Goal: Navigation & Orientation: Go to known website

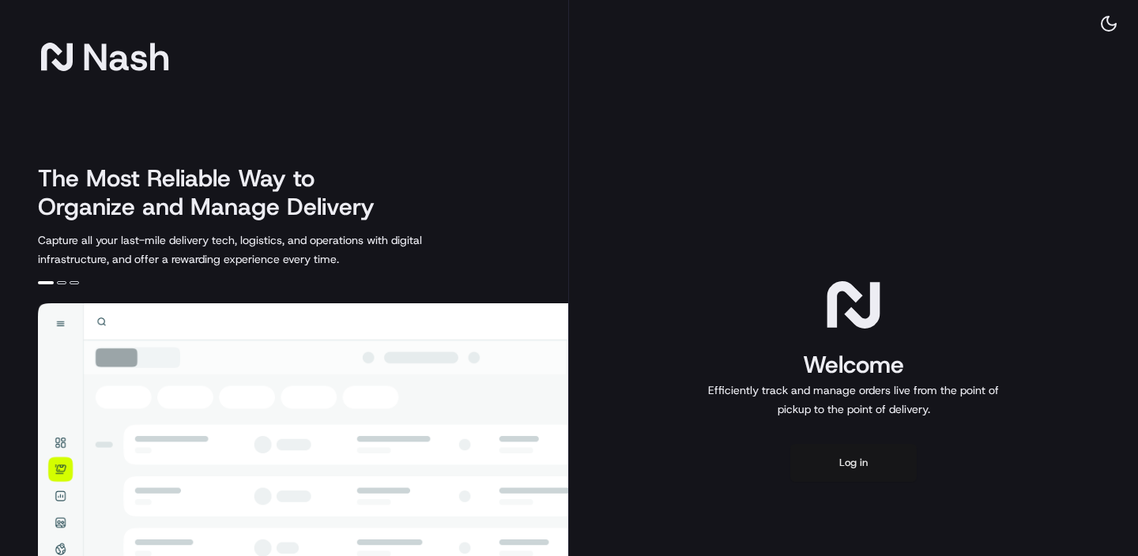
click at [849, 458] on button "Log in" at bounding box center [853, 463] width 126 height 38
